Goal: Task Accomplishment & Management: Manage account settings

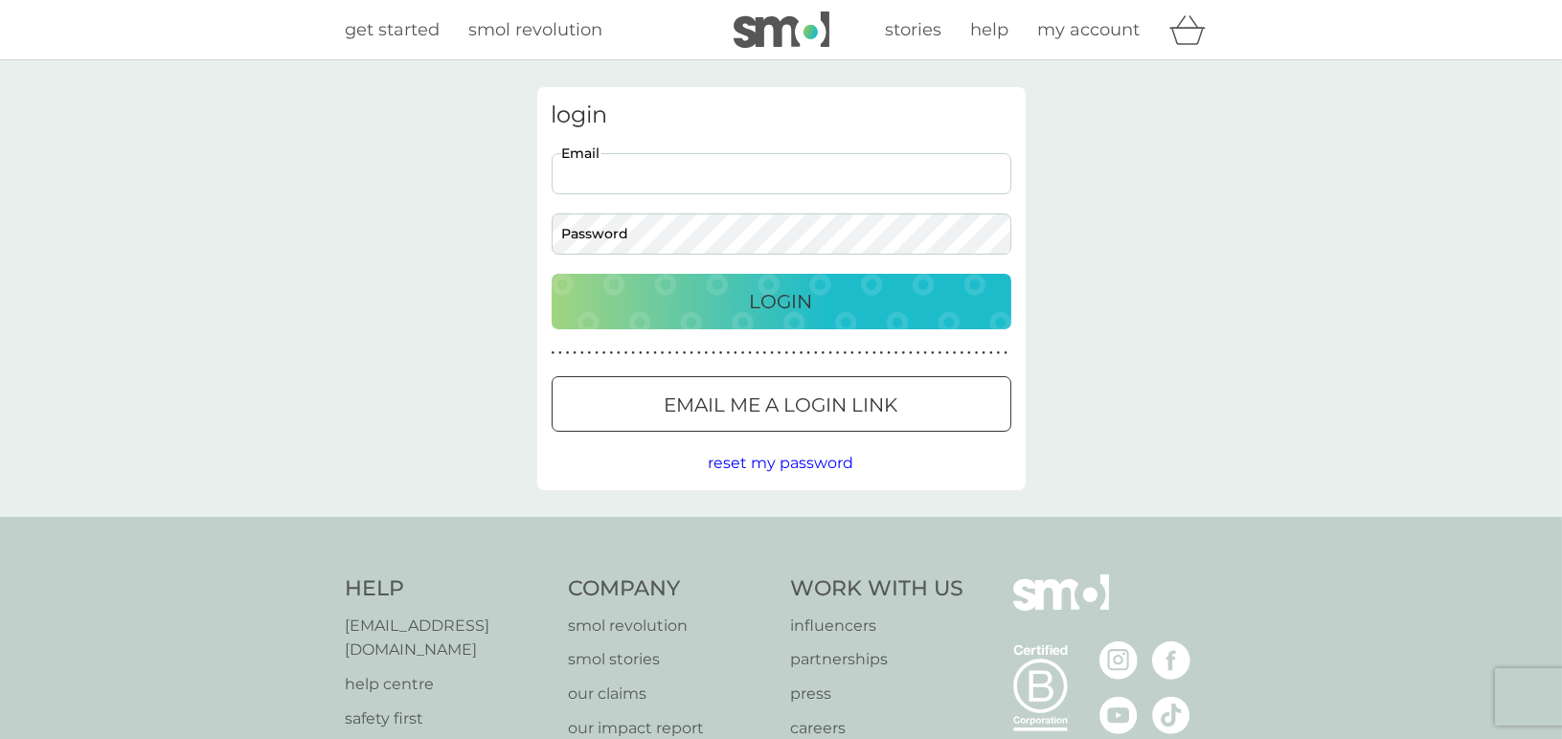
type input "[EMAIL_ADDRESS][DOMAIN_NAME]"
click at [552, 274] on button "Login" at bounding box center [782, 302] width 460 height 56
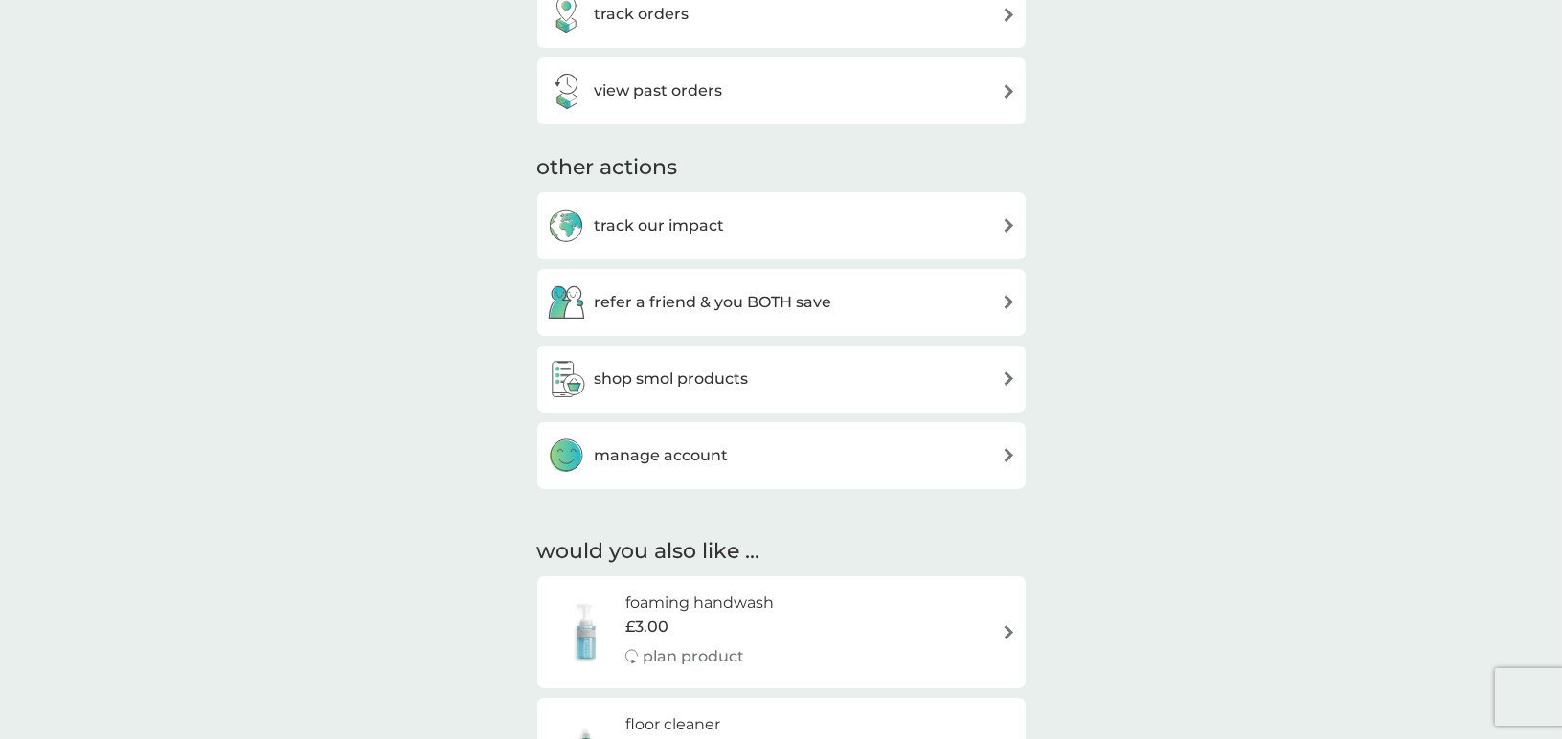
scroll to position [774, 0]
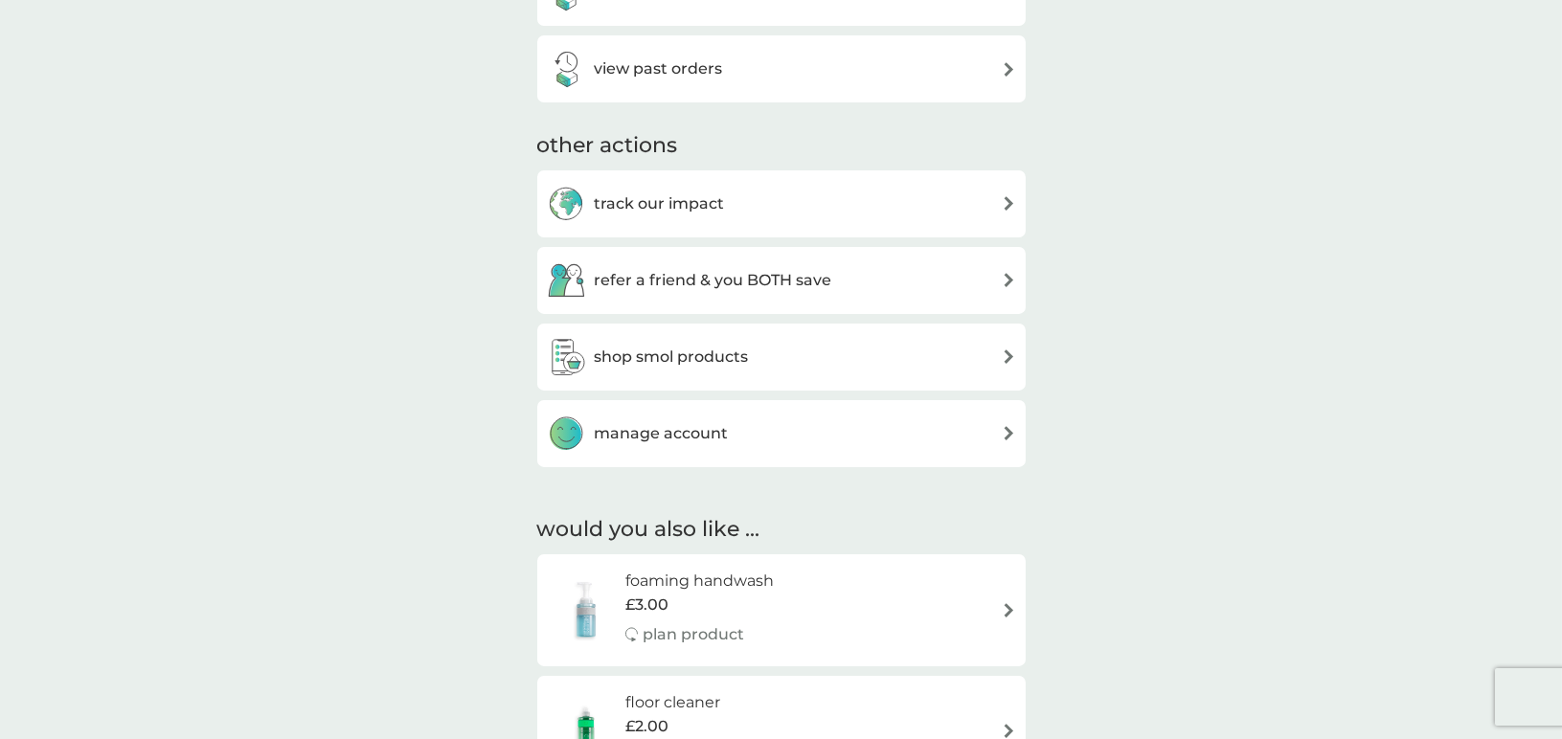
click at [658, 352] on h3 "shop smol products" at bounding box center [672, 357] width 154 height 25
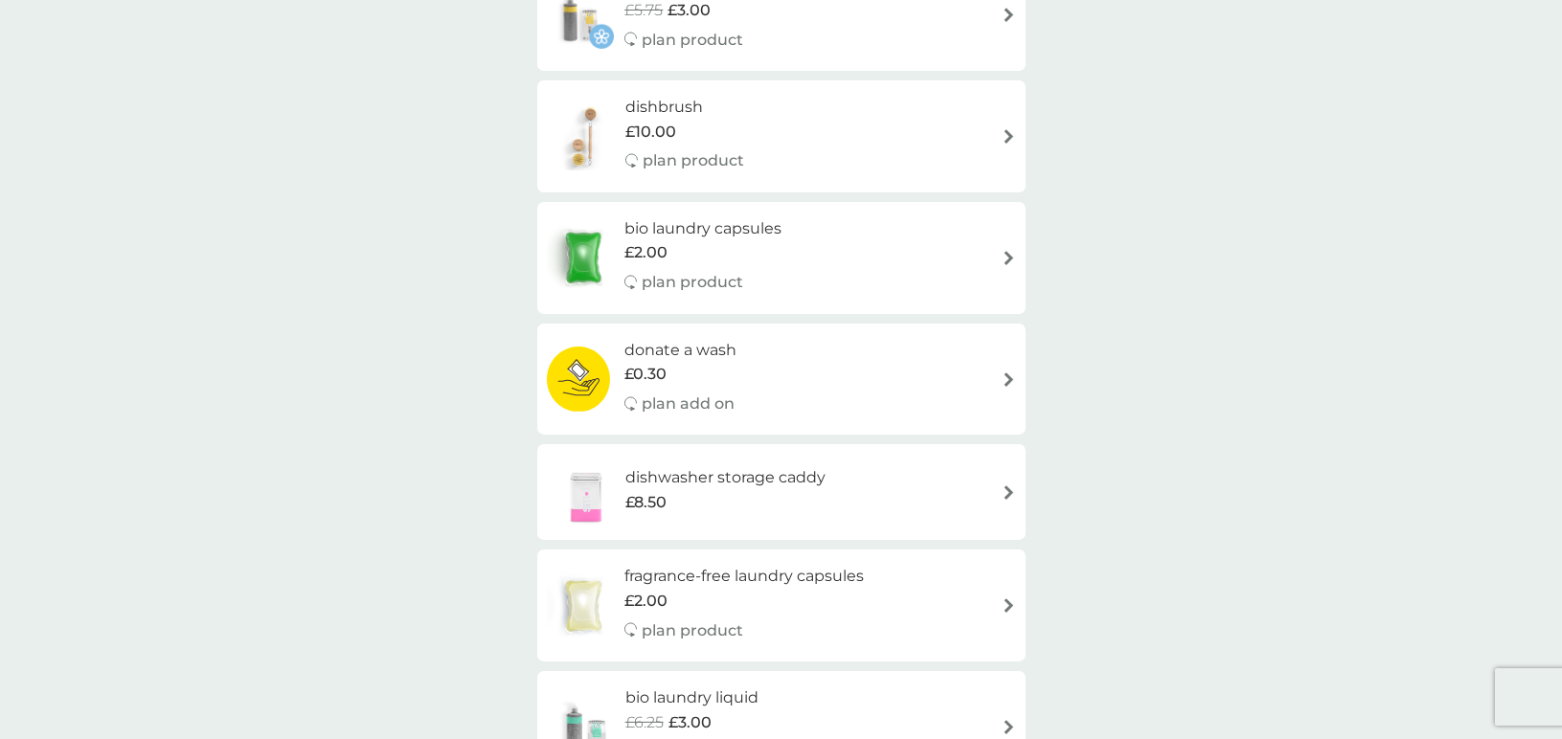
scroll to position [760, 0]
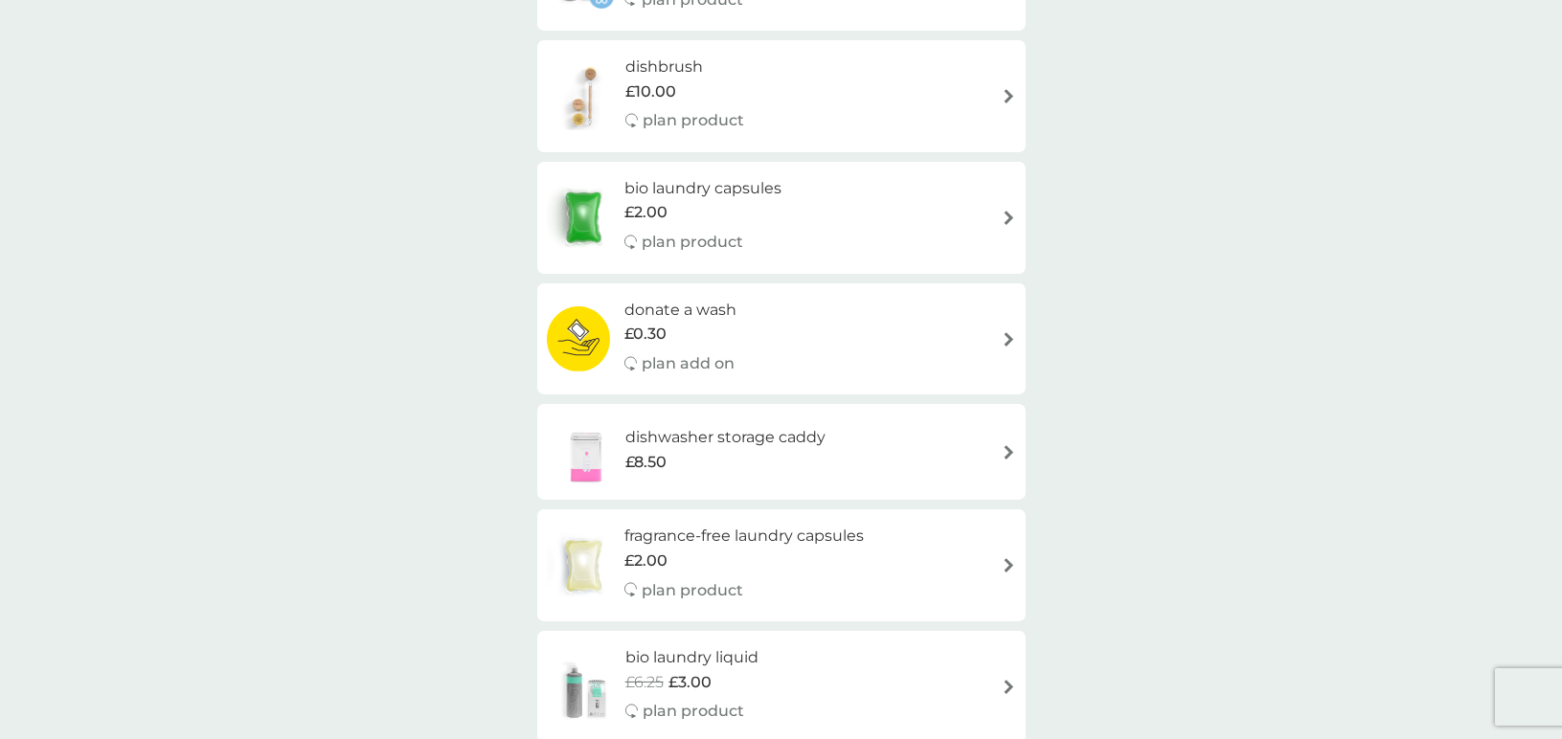
click at [910, 228] on div "bio laundry capsules £2.00 plan product" at bounding box center [781, 217] width 469 height 83
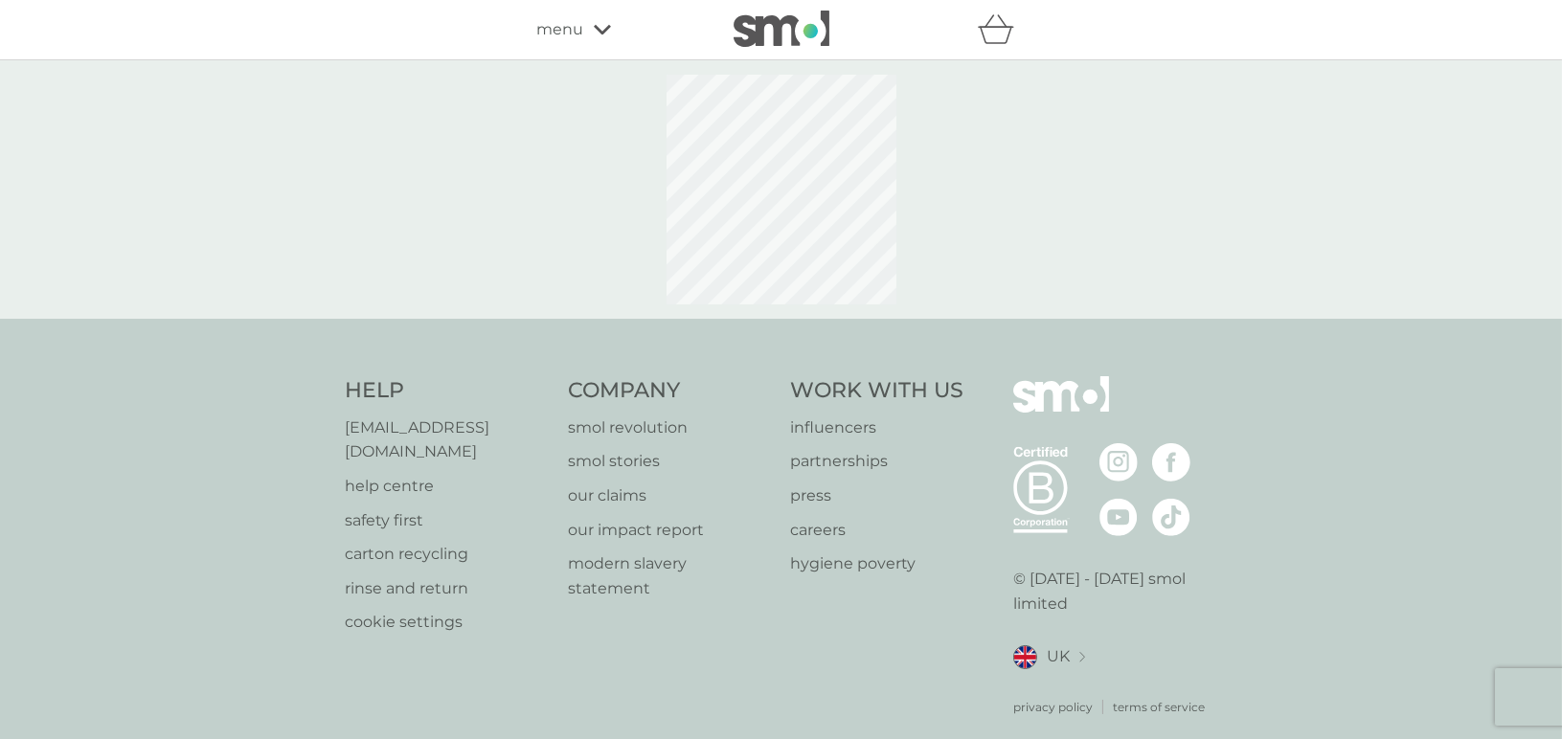
select select "42"
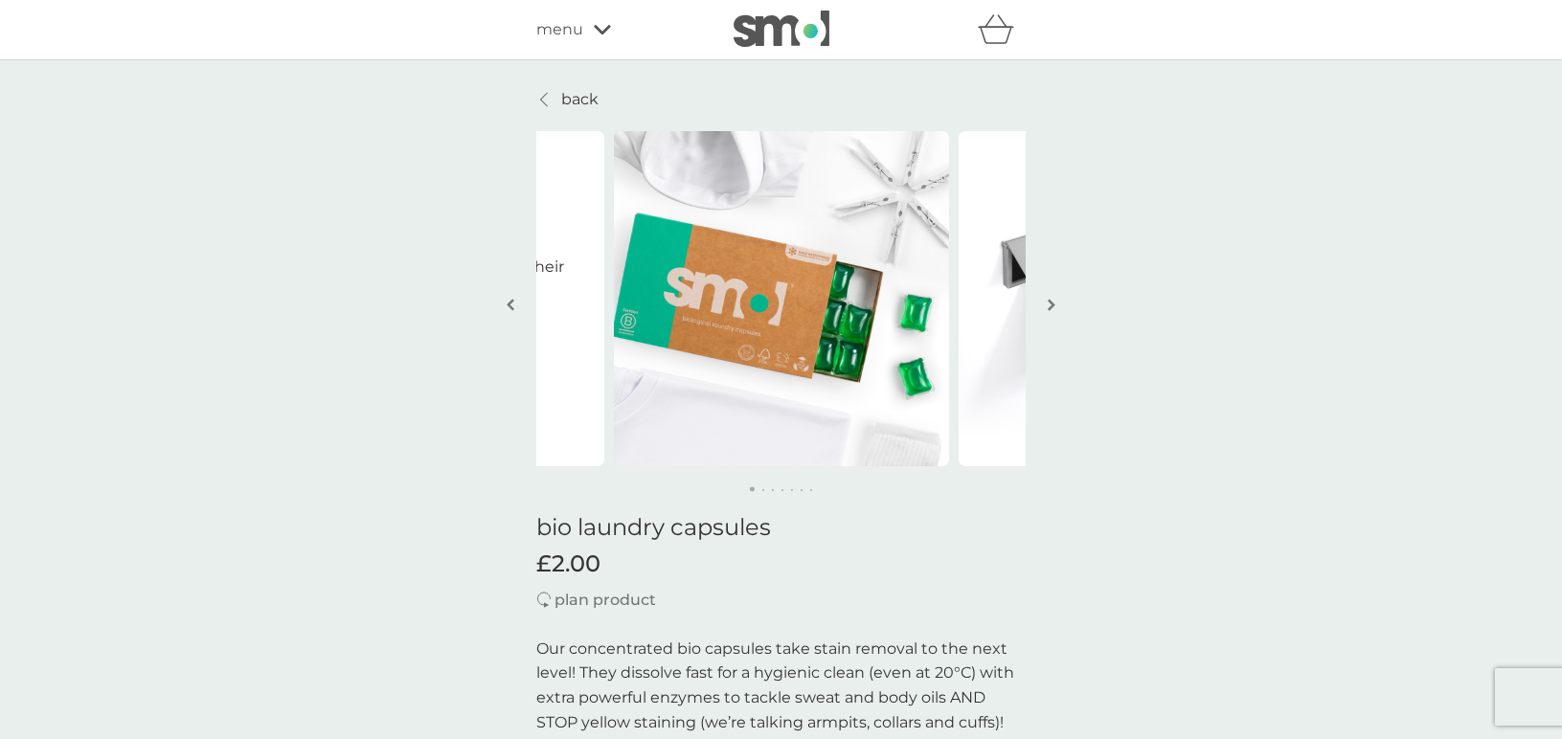
click at [568, 93] on p "back" at bounding box center [580, 99] width 37 height 25
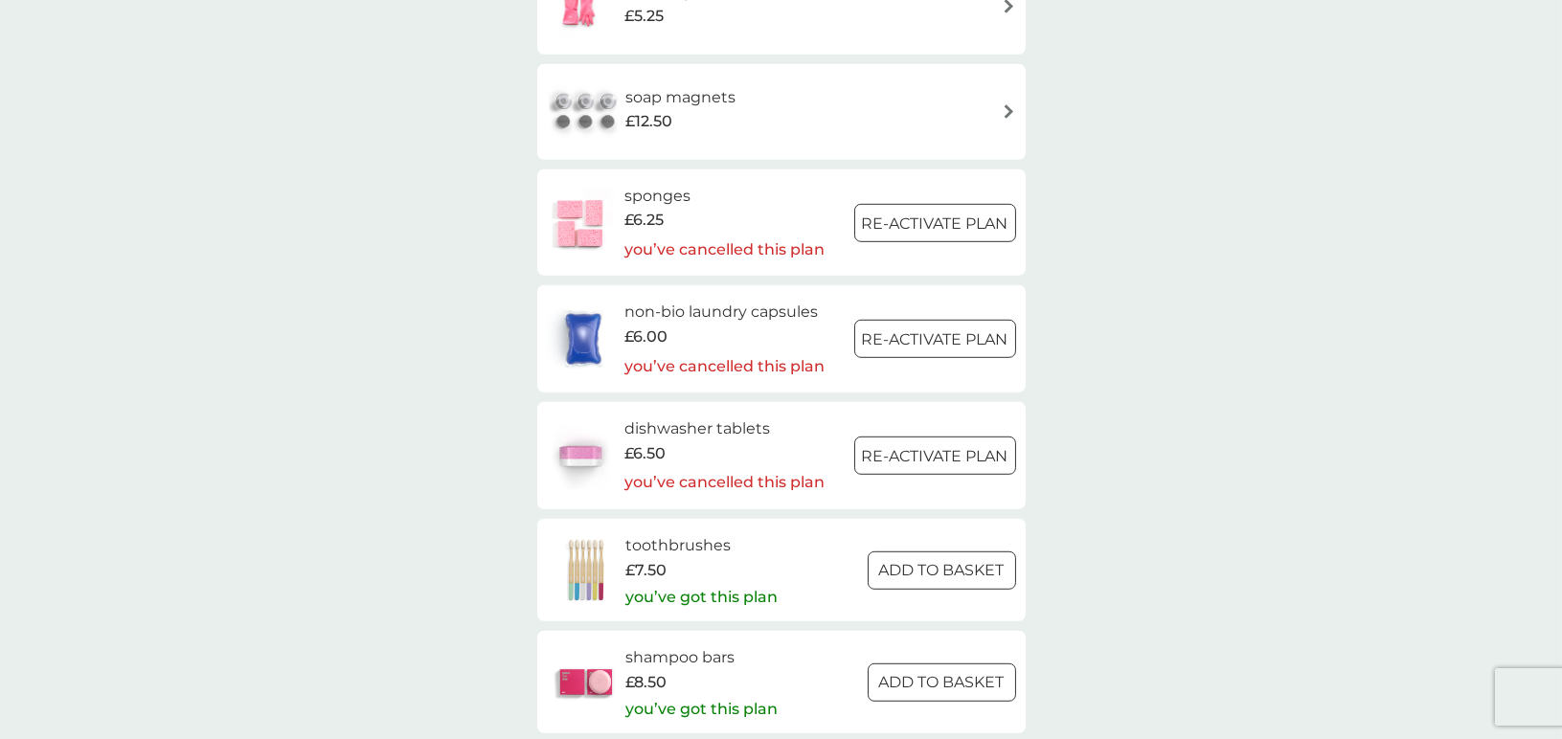
scroll to position [2390, 0]
click at [716, 313] on h6 "non-bio laundry capsules" at bounding box center [724, 310] width 200 height 25
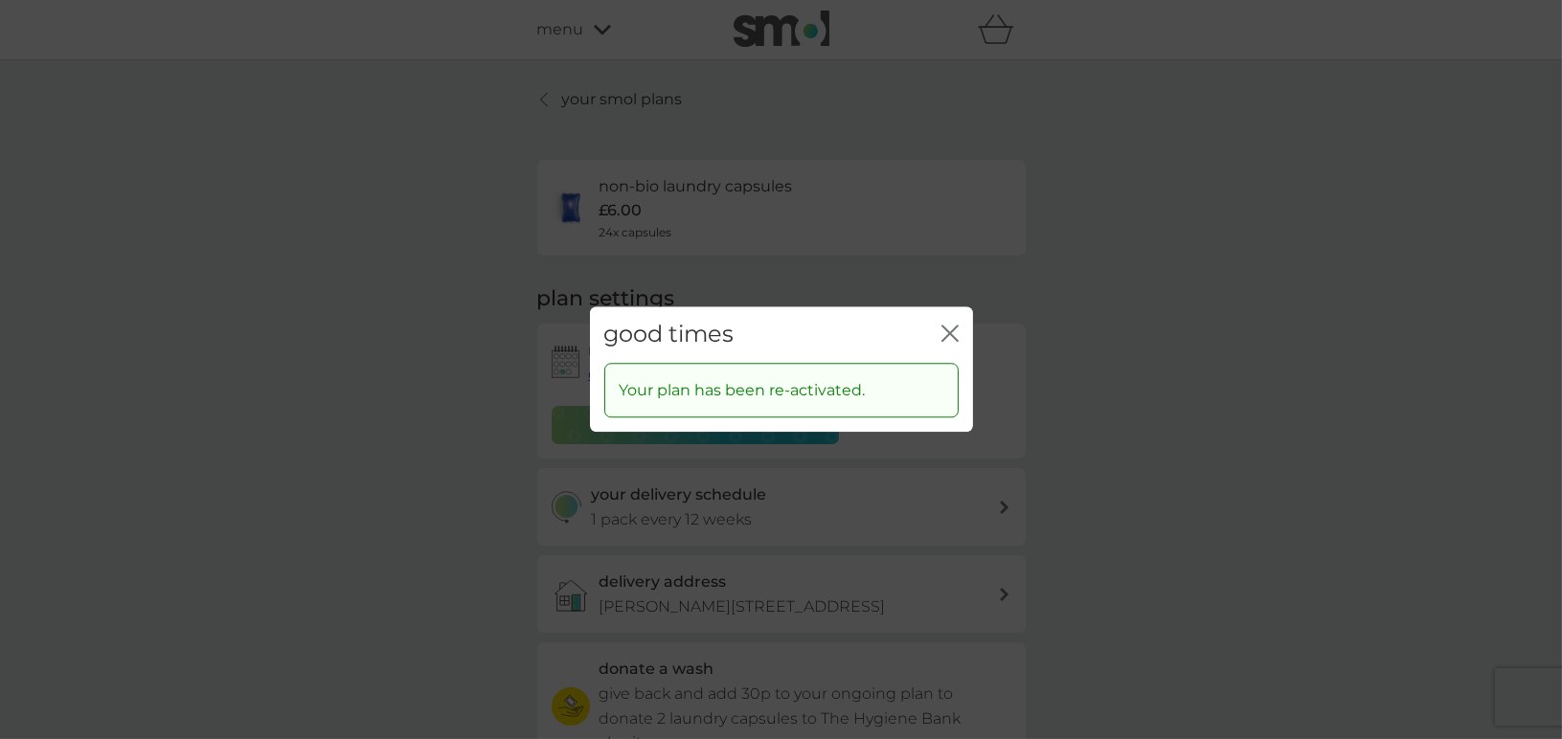
click at [947, 332] on icon "close" at bounding box center [946, 333] width 8 height 15
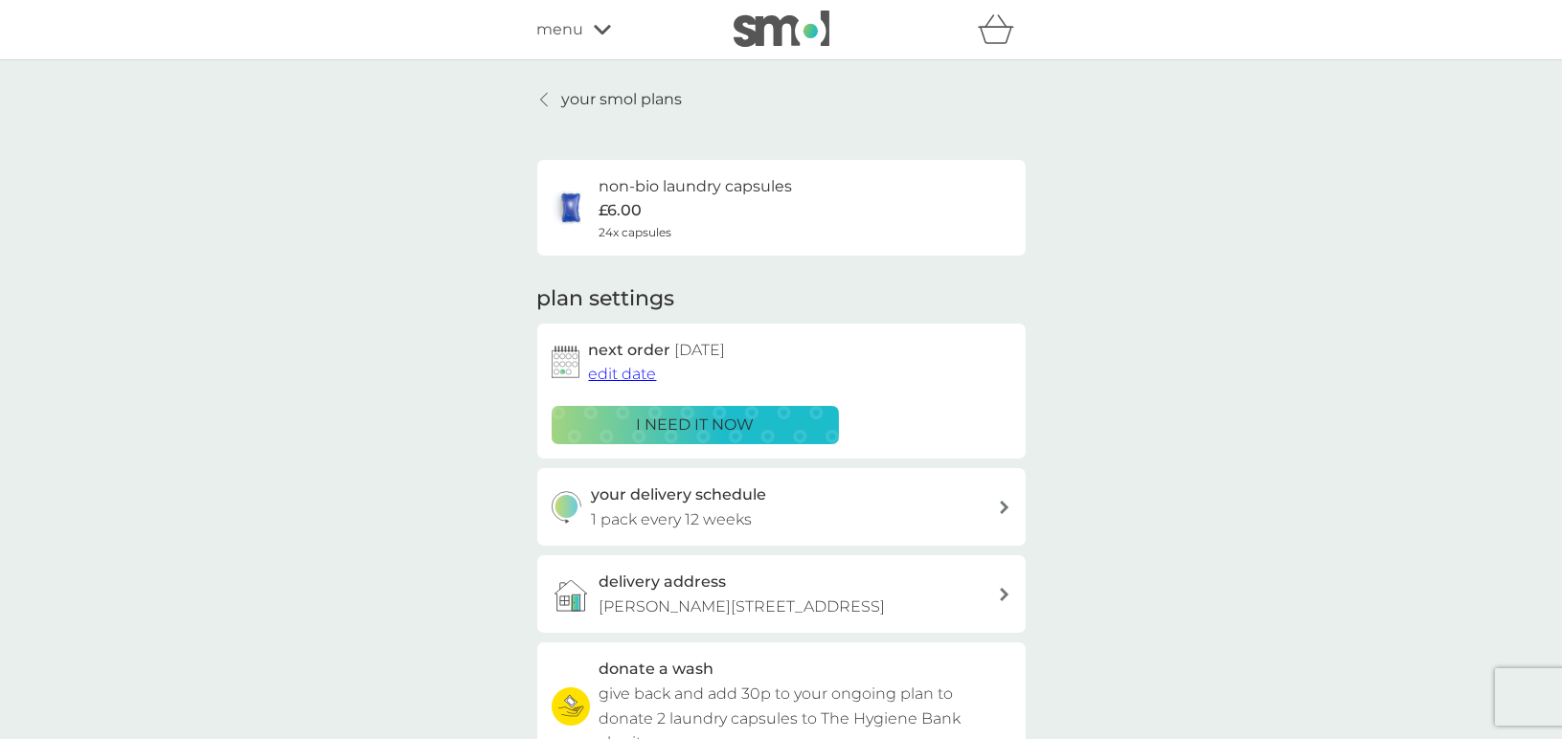
click at [661, 191] on h6 "non-bio laundry capsules" at bounding box center [695, 186] width 193 height 25
click at [571, 206] on img at bounding box center [571, 208] width 38 height 38
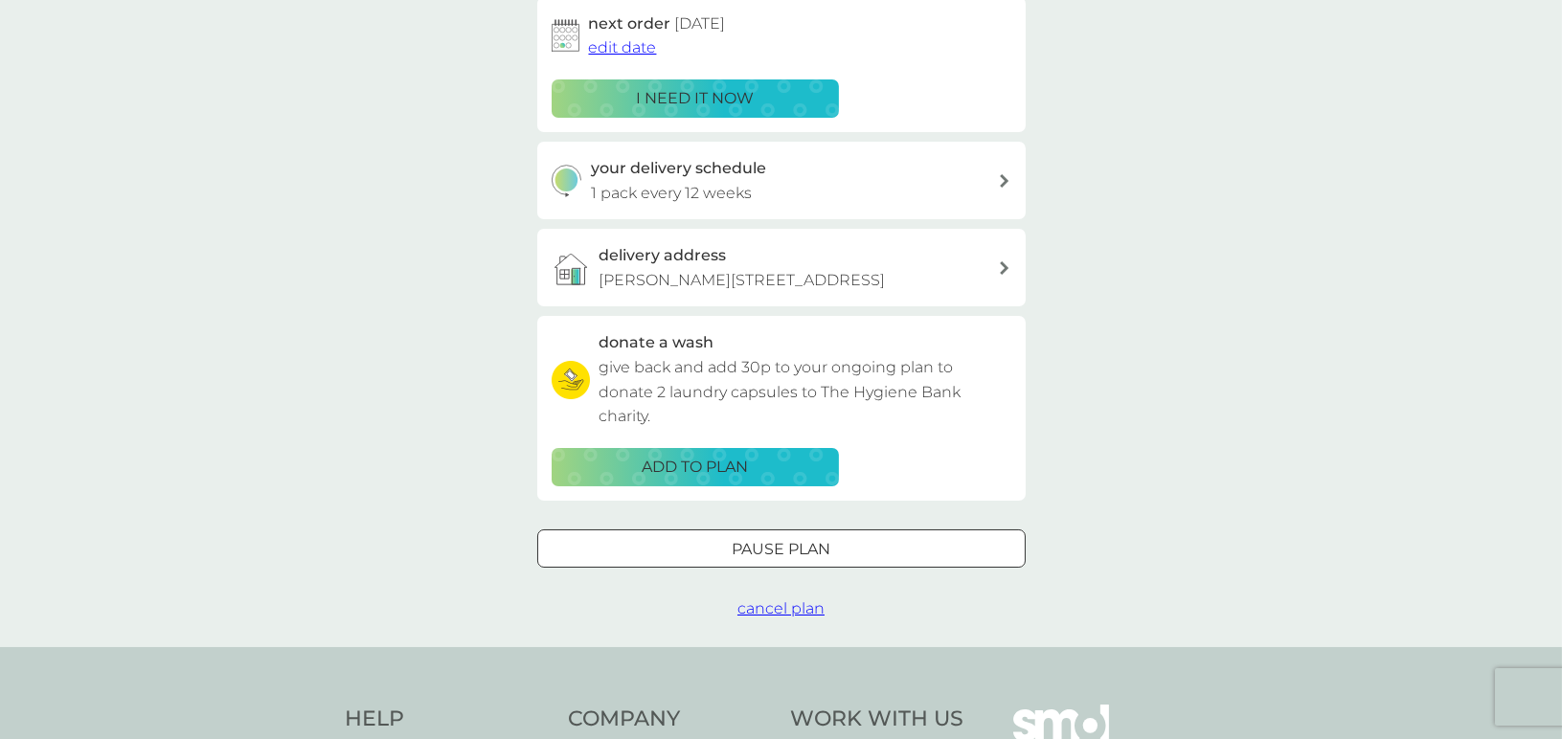
scroll to position [327, 0]
click at [769, 553] on div at bounding box center [781, 548] width 69 height 20
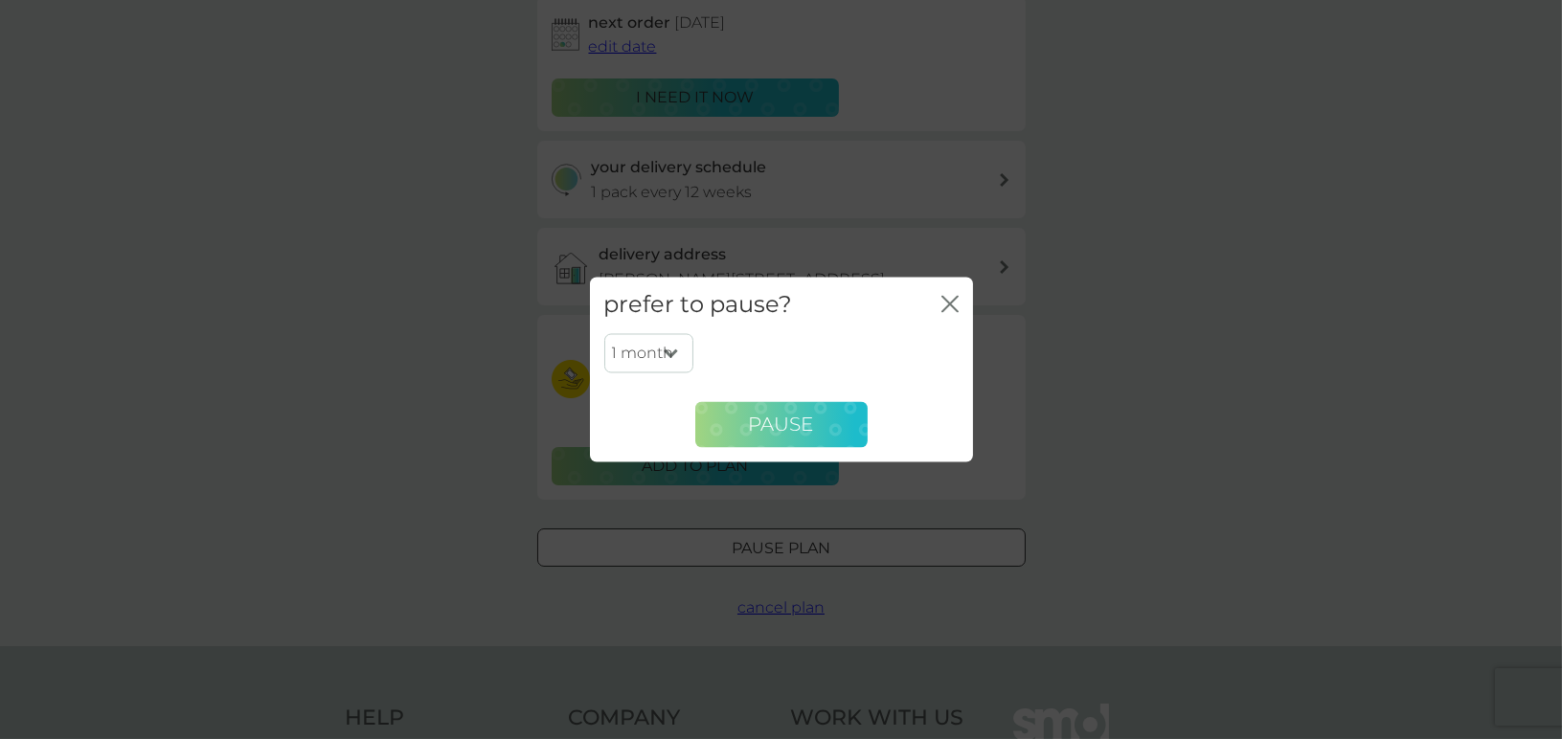
click at [772, 427] on span "Pause" at bounding box center [781, 424] width 65 height 23
